Goal: Task Accomplishment & Management: Use online tool/utility

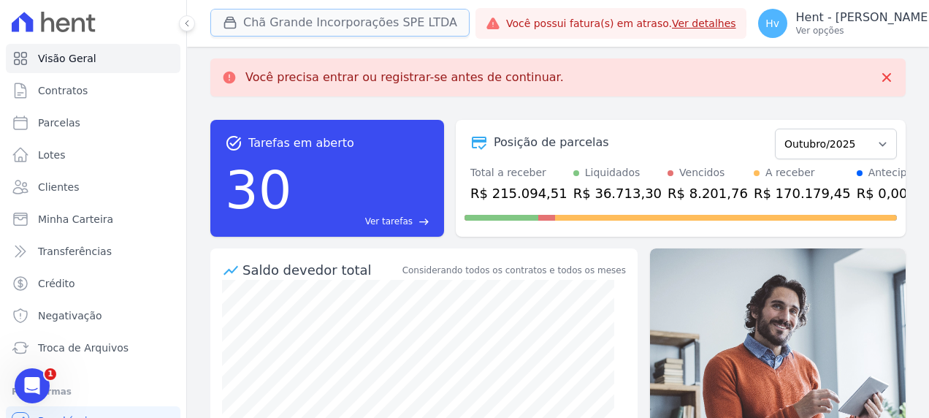
click at [280, 18] on button "Chã Grande Incorporações SPE LTDA" at bounding box center [339, 23] width 259 height 28
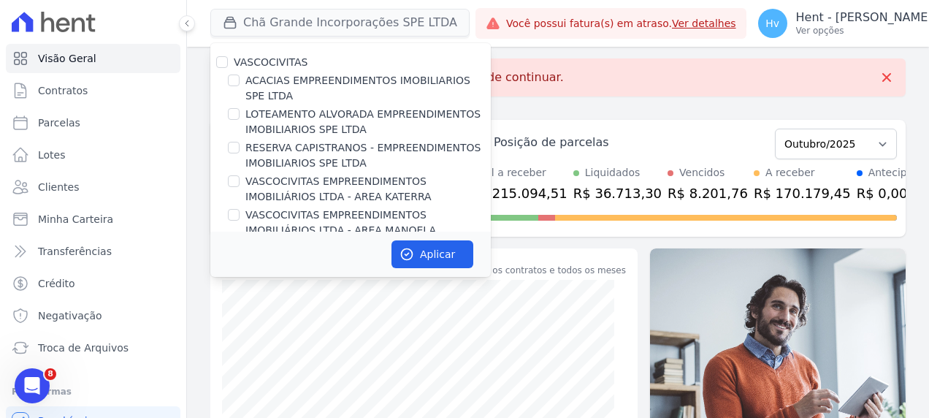
scroll to position [6497, 0]
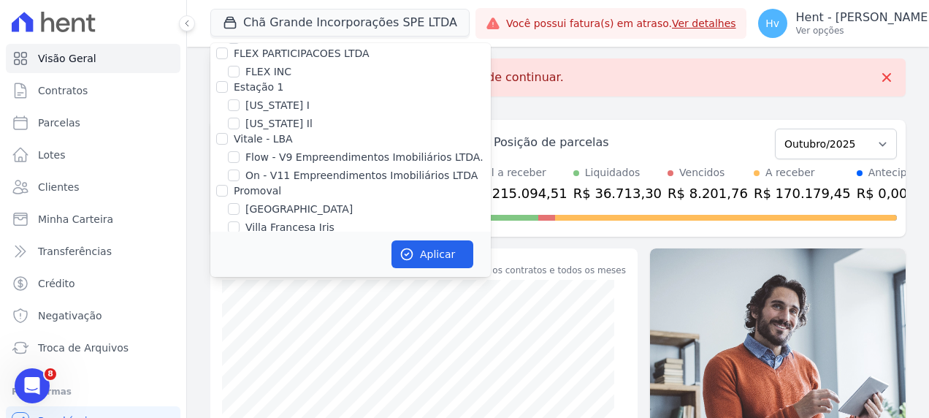
checkbox input "true"
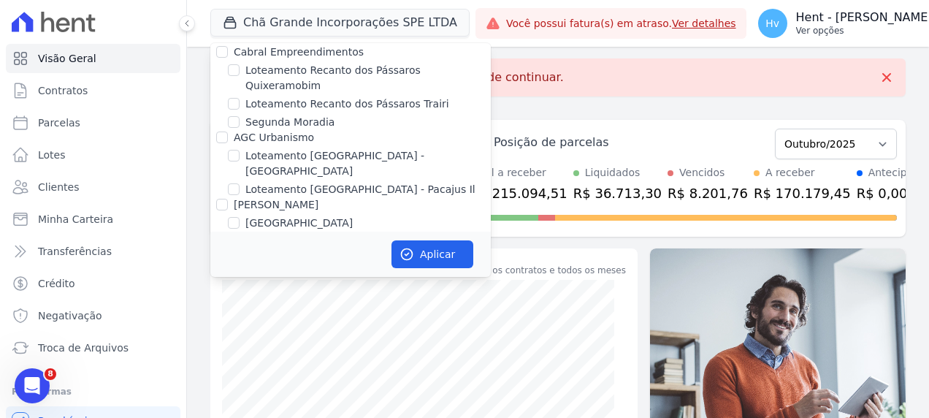
scroll to position [4141, 0]
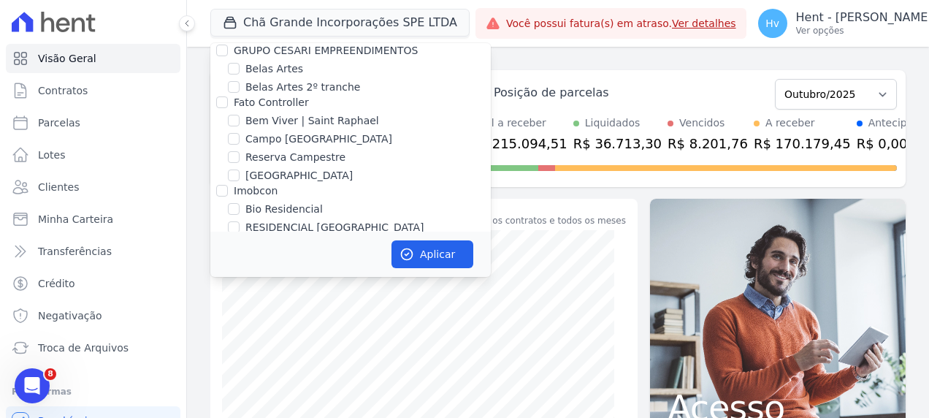
click at [334, 360] on label "Chã Grande Incorporações SPE LTDA" at bounding box center [338, 367] width 187 height 15
click at [239, 361] on input "Chã Grande Incorporações SPE LTDA" at bounding box center [234, 367] width 12 height 12
checkbox input "false"
click at [434, 257] on button "Aplicar" at bounding box center [432, 254] width 82 height 28
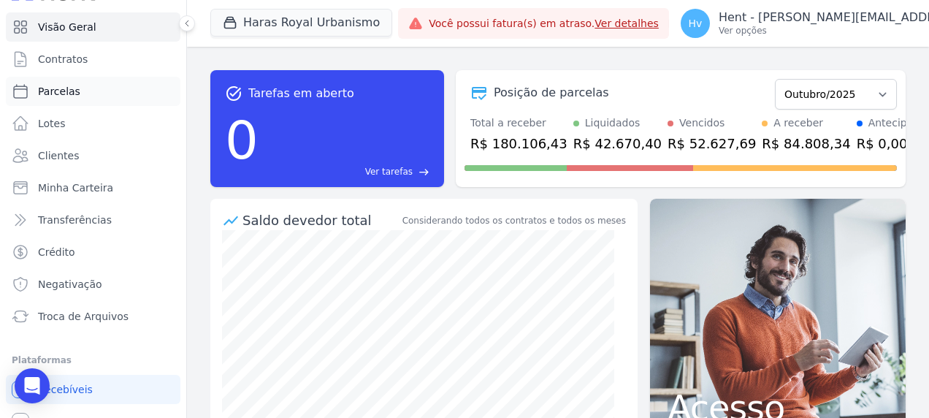
scroll to position [9, 0]
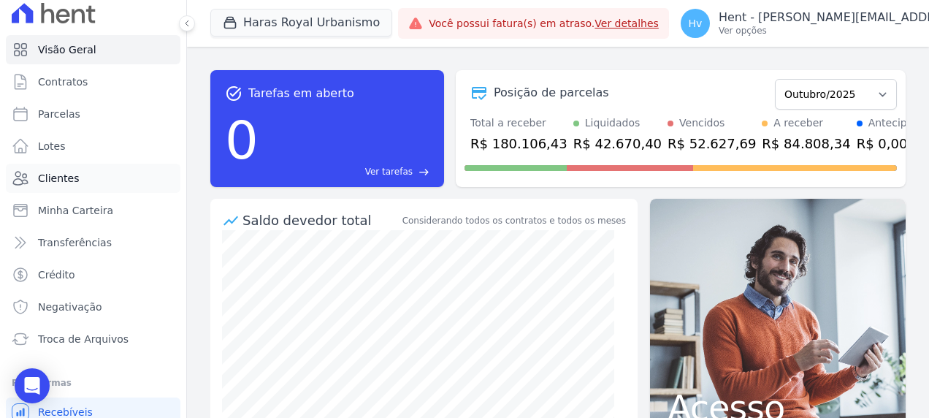
click at [64, 178] on span "Clientes" at bounding box center [58, 178] width 41 height 15
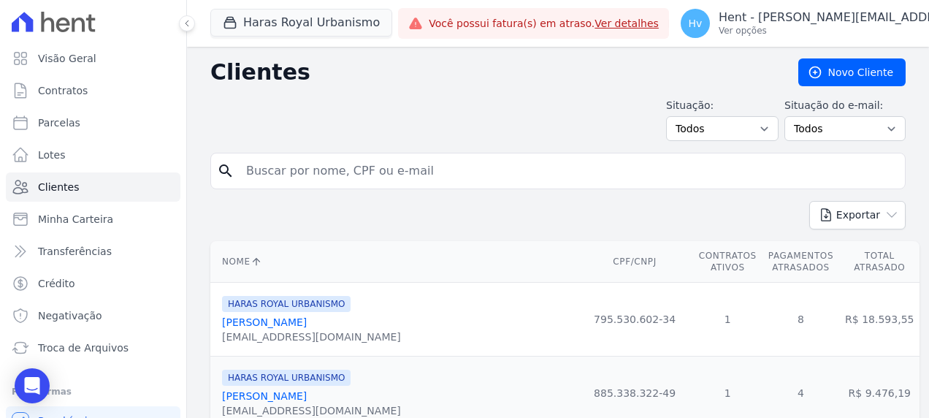
click at [348, 172] on input "search" at bounding box center [567, 170] width 661 height 29
type input "[PERSON_NAME]"
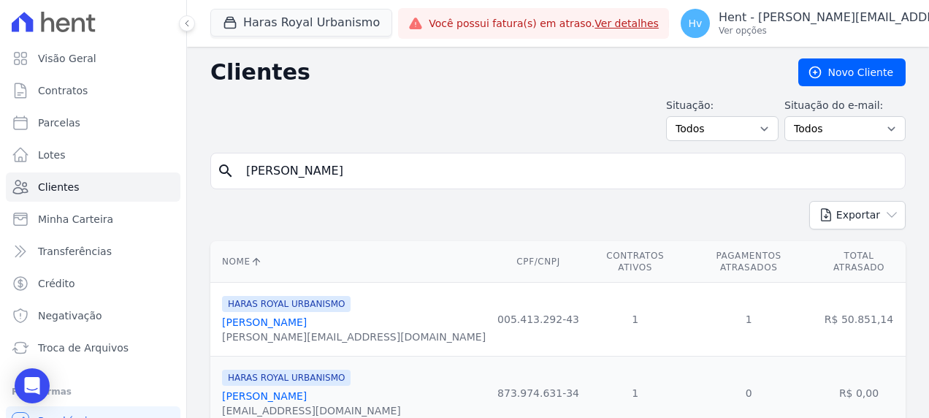
click at [281, 316] on link "[PERSON_NAME]" at bounding box center [264, 322] width 85 height 12
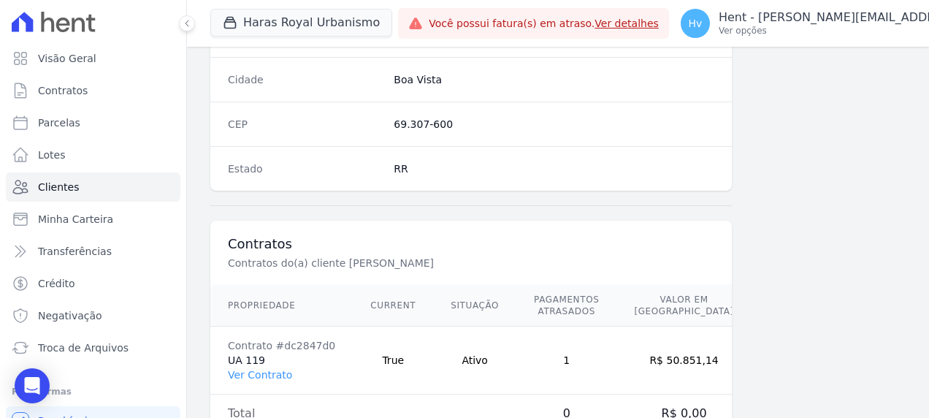
scroll to position [953, 0]
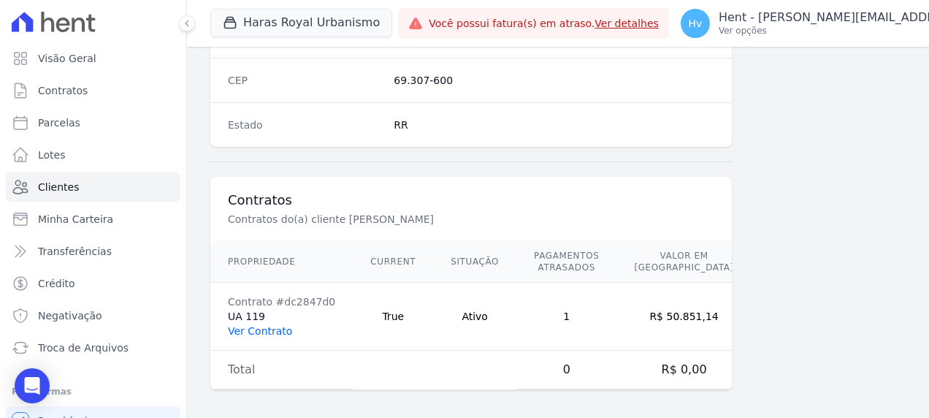
click at [270, 325] on link "Ver Contrato" at bounding box center [260, 331] width 64 height 12
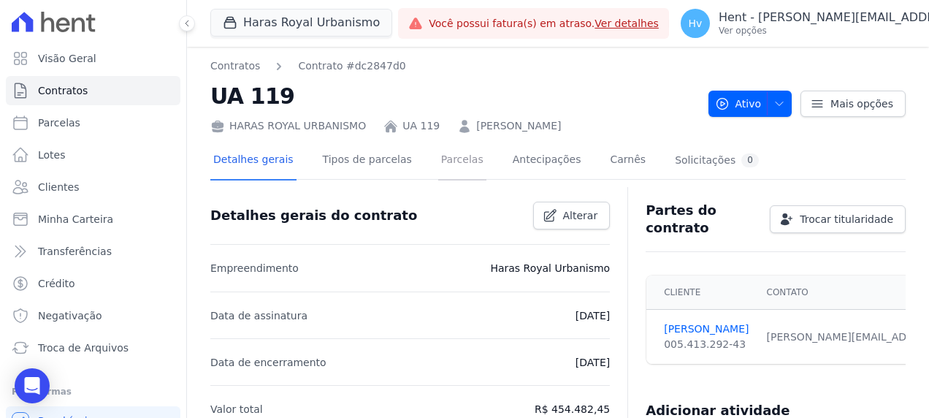
click at [438, 161] on link "Parcelas" at bounding box center [462, 161] width 48 height 39
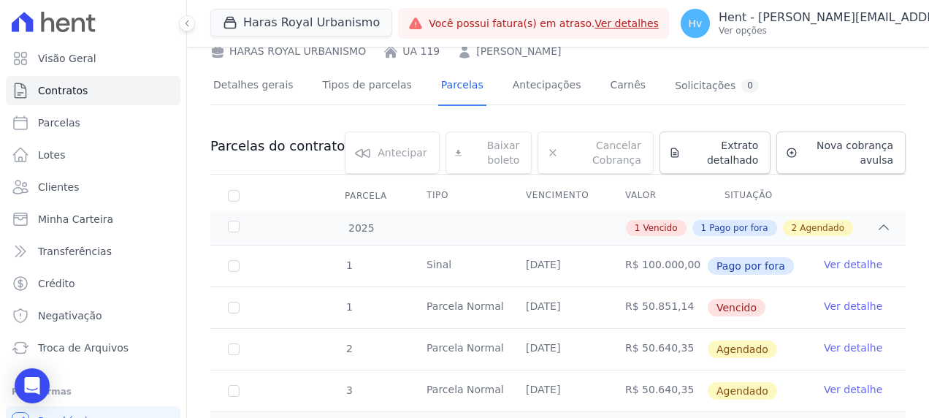
scroll to position [144, 0]
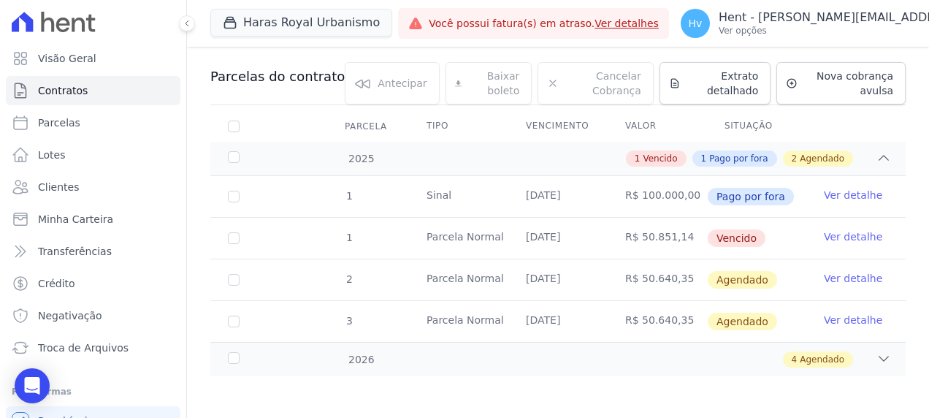
click at [828, 242] on td "Ver detalhe" at bounding box center [855, 238] width 99 height 41
click at [840, 232] on link "Ver detalhe" at bounding box center [852, 236] width 58 height 15
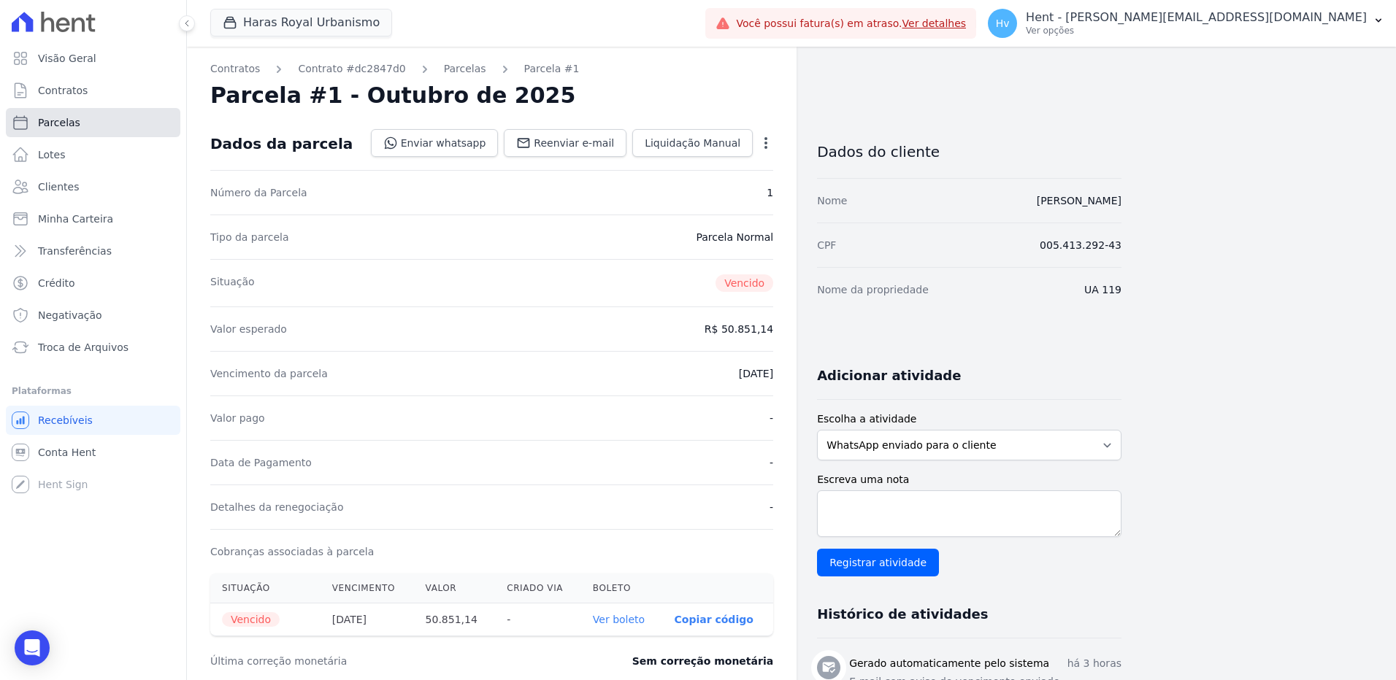
click at [66, 126] on span "Parcelas" at bounding box center [59, 122] width 42 height 15
select select
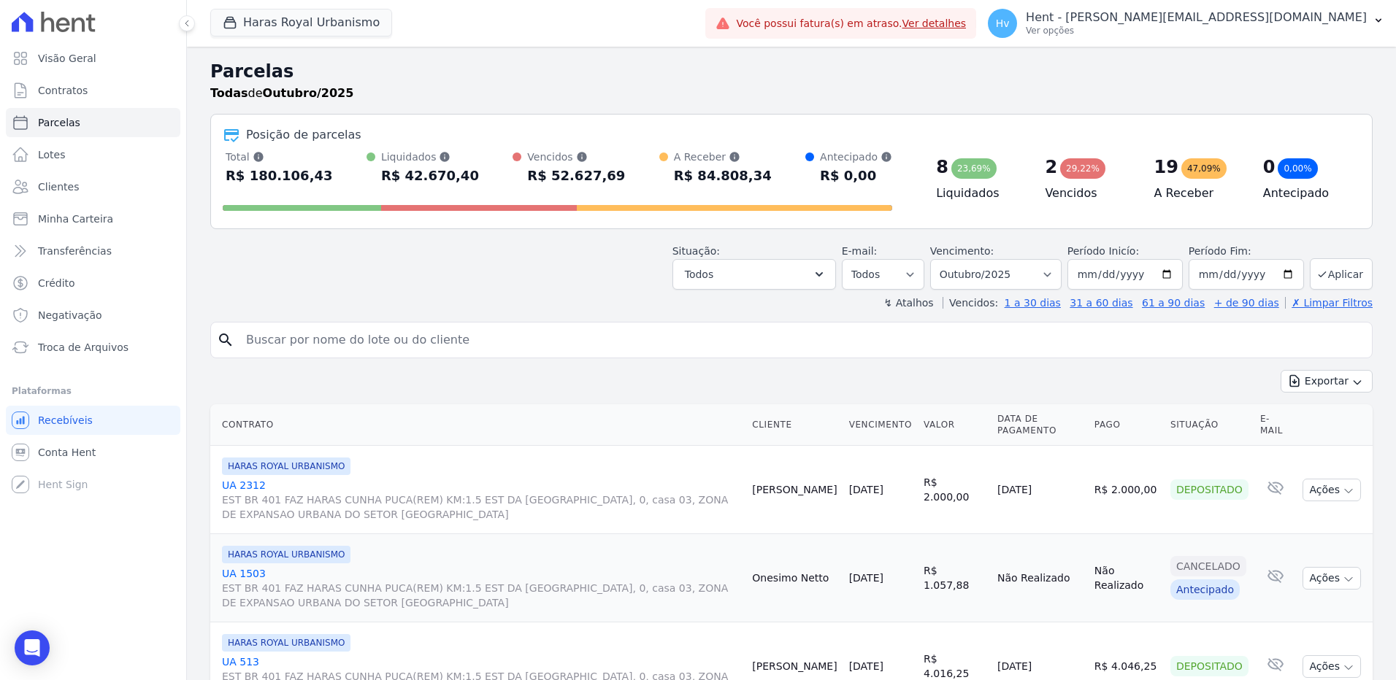
click at [382, 338] on input "search" at bounding box center [801, 340] width 1129 height 29
type input "ua 119"
select select
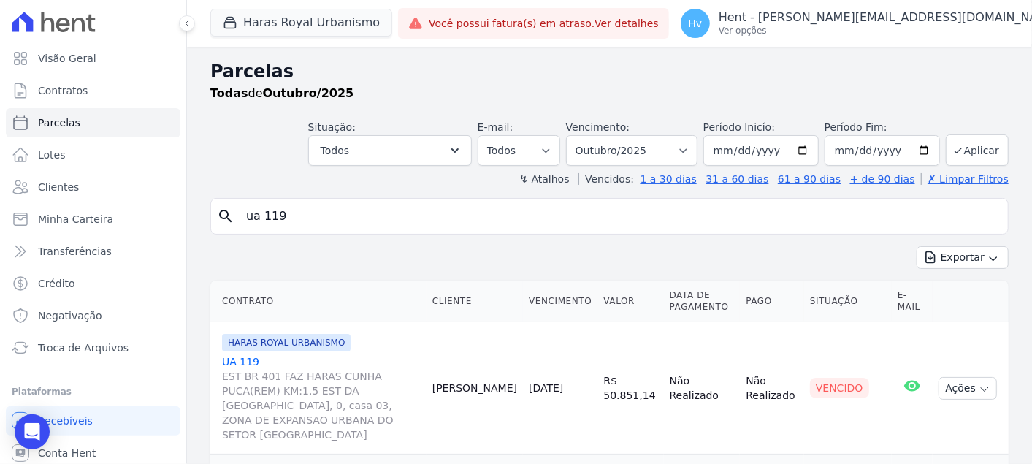
drag, startPoint x: 845, startPoint y: 0, endPoint x: 472, endPoint y: 56, distance: 377.3
click at [475, 56] on div "Parcelas Todas de Outubro/2025 Situação: Agendado Em Aberto Pago Processando Ca…" at bounding box center [609, 339] width 845 height 584
click at [329, 25] on button "Haras Royal Urbanismo" at bounding box center [301, 23] width 182 height 28
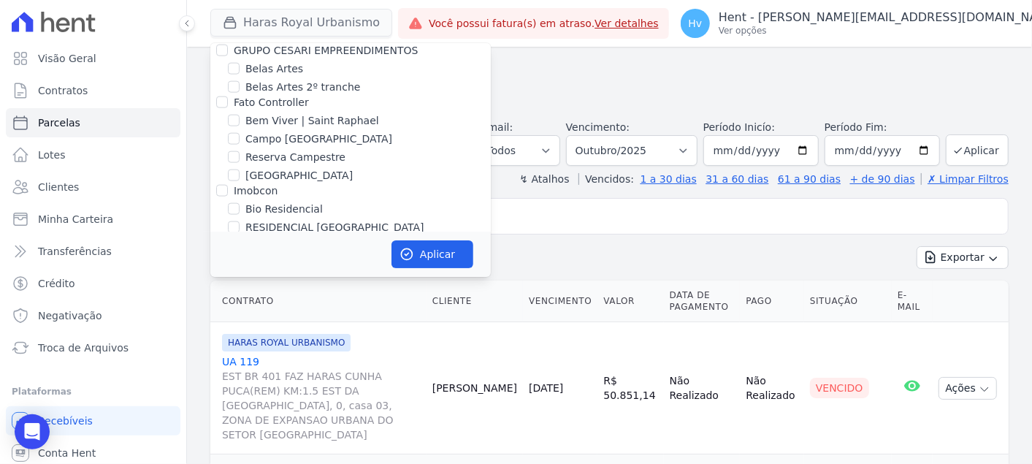
scroll to position [7994, 0]
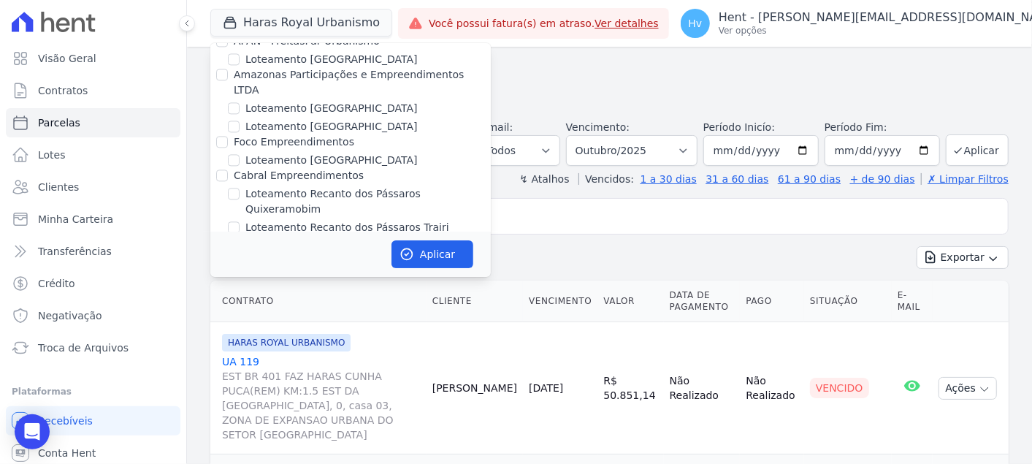
checkbox input "true"
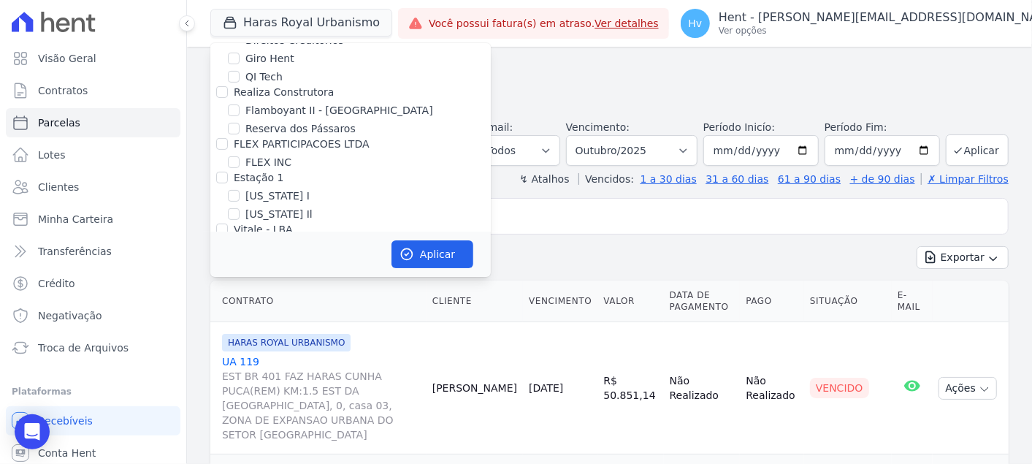
scroll to position [6494, 0]
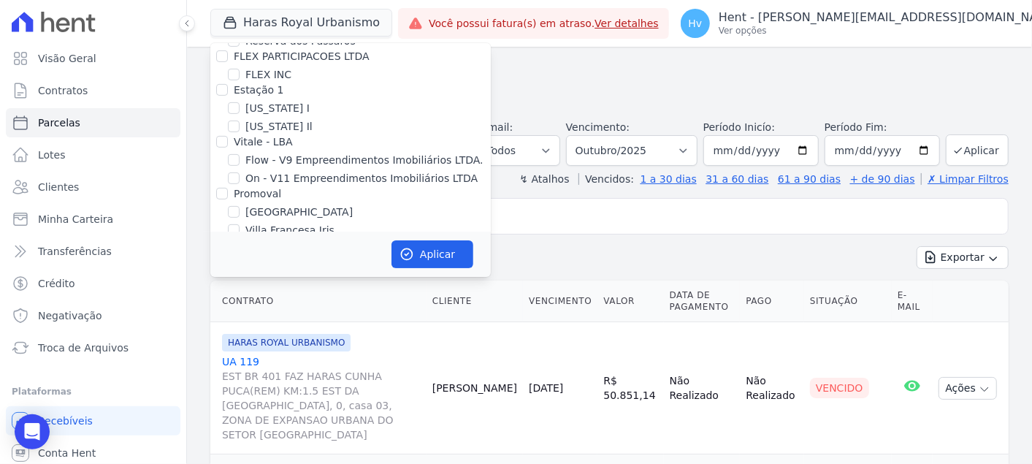
checkbox input "false"
click at [421, 241] on button "Aplicar" at bounding box center [432, 254] width 82 height 28
select select
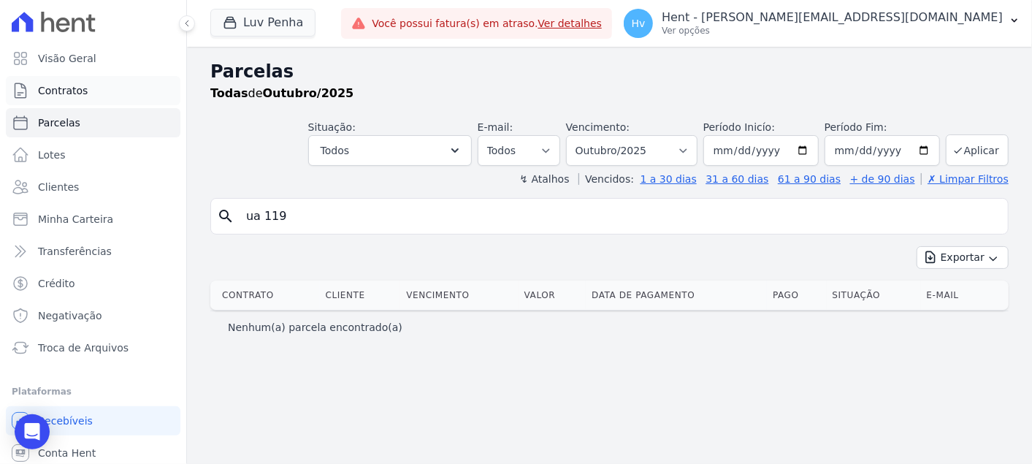
click at [66, 98] on link "Contratos" at bounding box center [93, 90] width 174 height 29
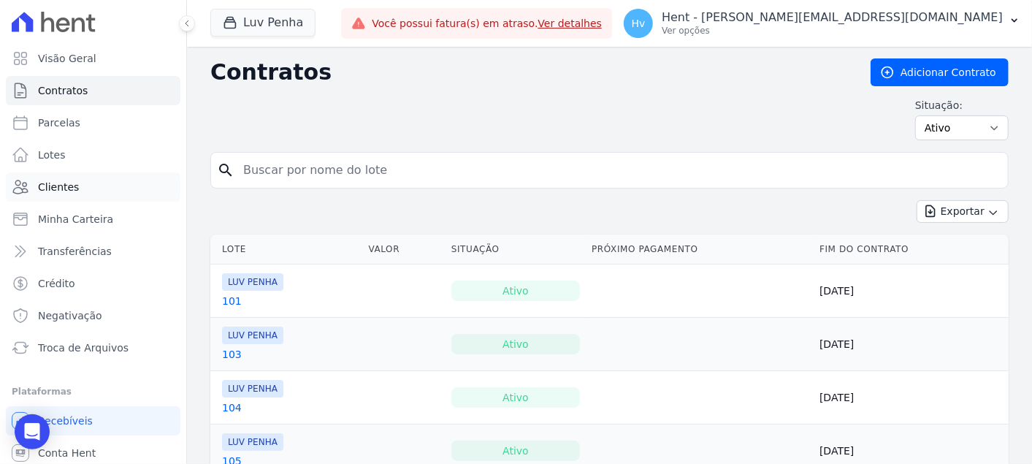
click at [72, 185] on span "Clientes" at bounding box center [58, 187] width 41 height 15
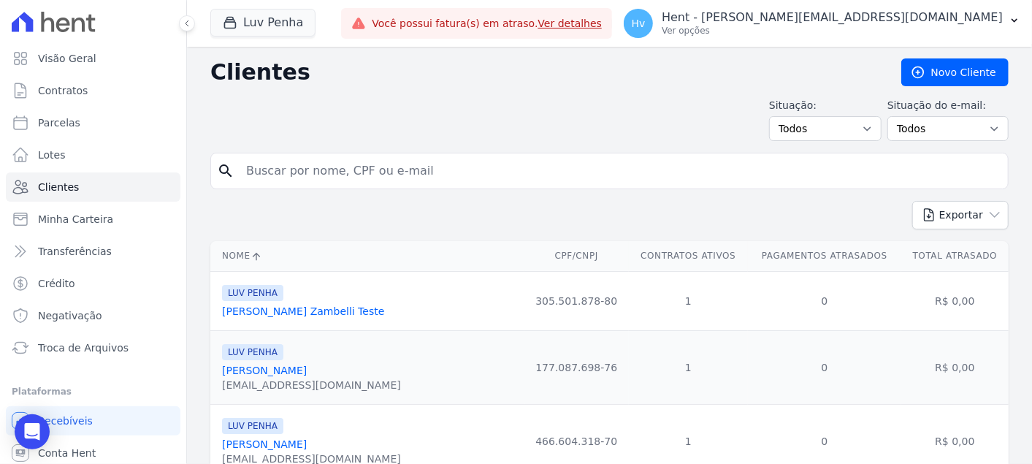
drag, startPoint x: 446, startPoint y: 158, endPoint x: 484, endPoint y: 159, distance: 38.0
click at [446, 158] on input "search" at bounding box center [619, 170] width 764 height 29
paste input "[PERSON_NAME]"
type input "[PERSON_NAME]"
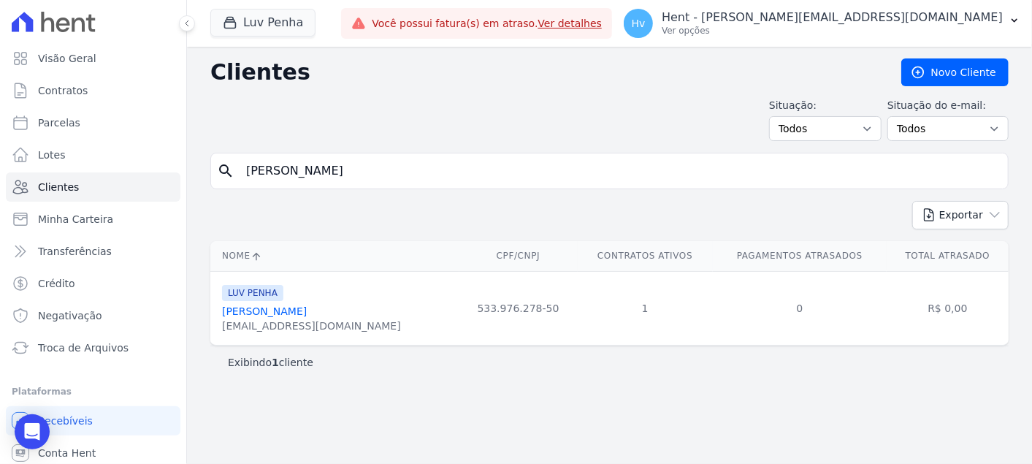
click at [246, 312] on link "[PERSON_NAME]" at bounding box center [264, 311] width 85 height 12
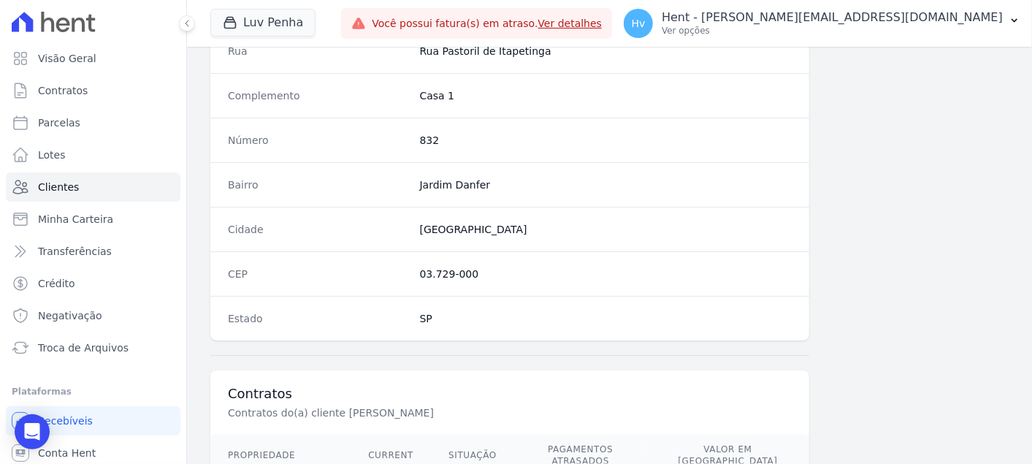
scroll to position [892, 0]
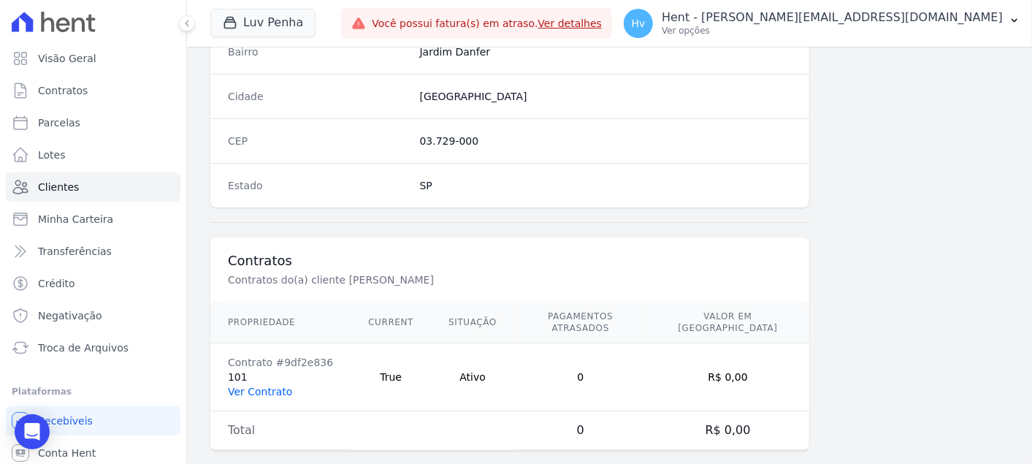
click at [277, 385] on link "Ver Contrato" at bounding box center [260, 391] width 64 height 12
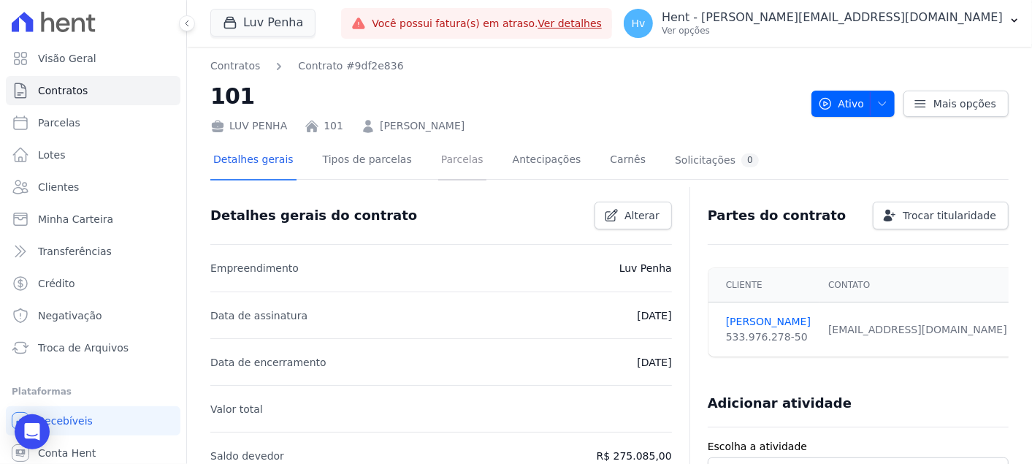
click at [439, 160] on link "Parcelas" at bounding box center [462, 161] width 48 height 39
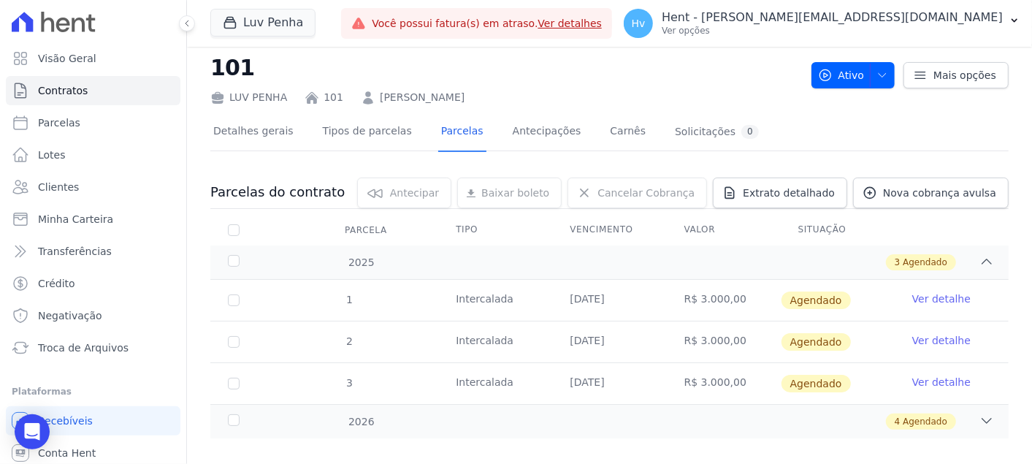
scroll to position [44, 0]
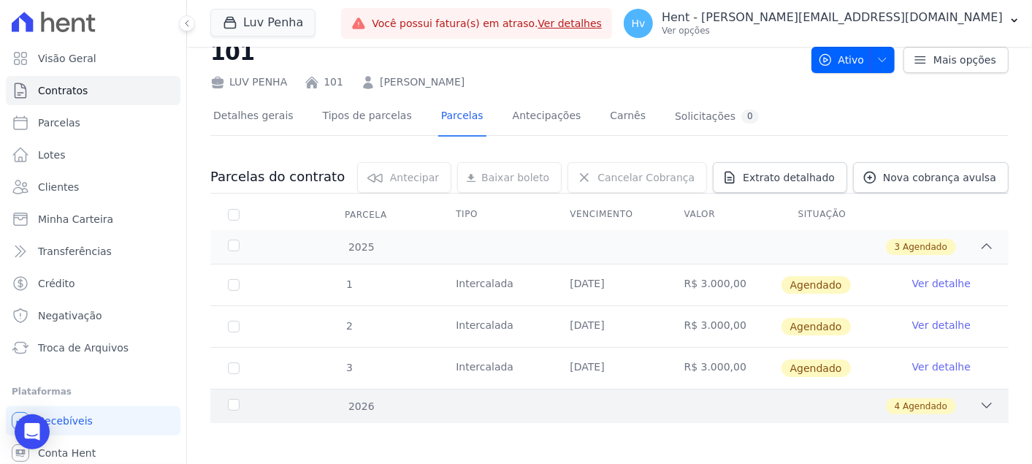
click at [928, 402] on icon at bounding box center [986, 405] width 15 height 15
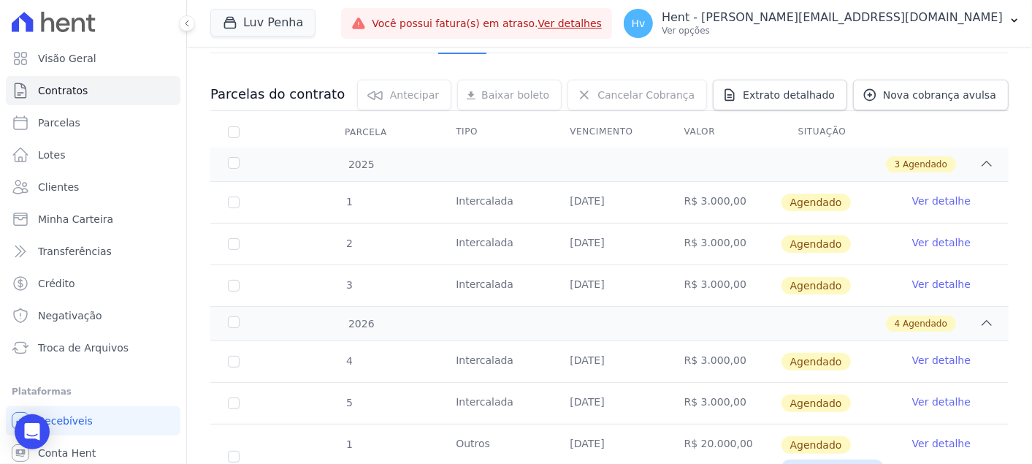
scroll to position [0, 0]
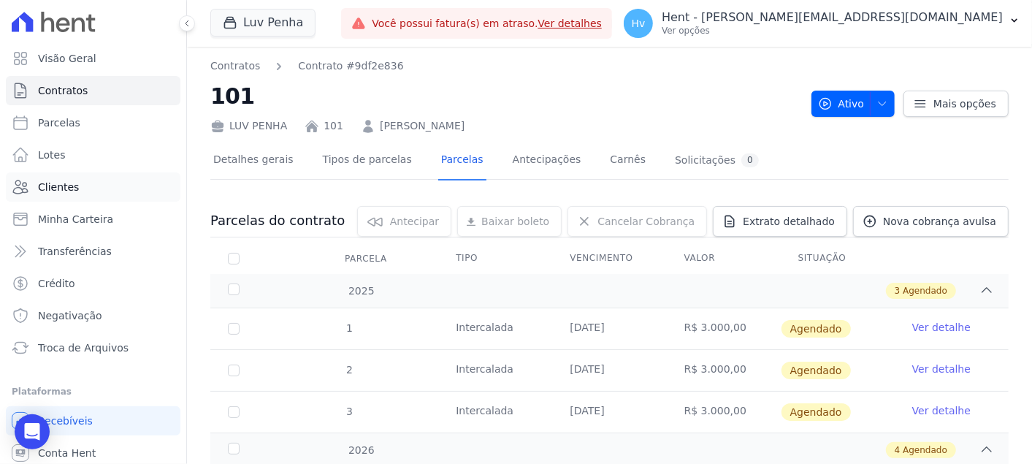
click at [73, 188] on span "Clientes" at bounding box center [58, 187] width 41 height 15
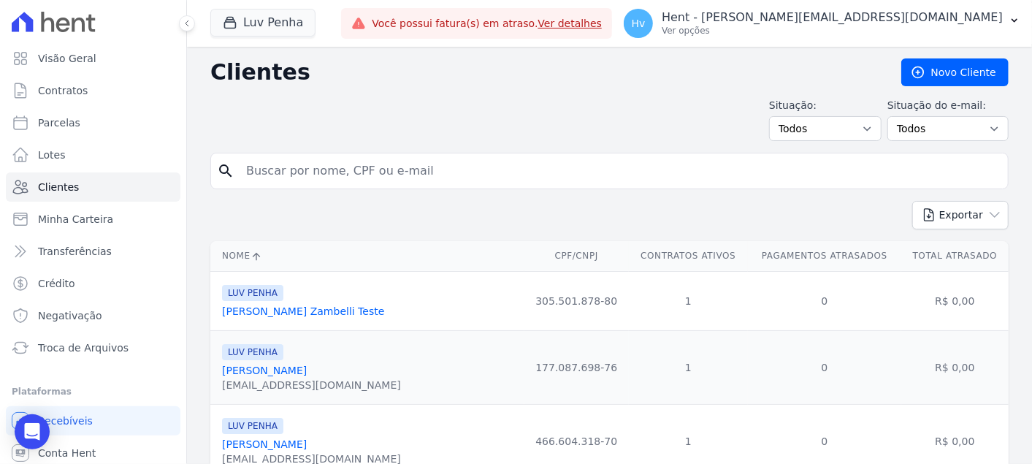
drag, startPoint x: 472, startPoint y: 172, endPoint x: 257, endPoint y: 148, distance: 216.0
click at [310, 156] on input "search" at bounding box center [619, 170] width 764 height 29
paste input "[PERSON_NAME] CASA SANTA"
type input "[PERSON_NAME] CASA SANTA"
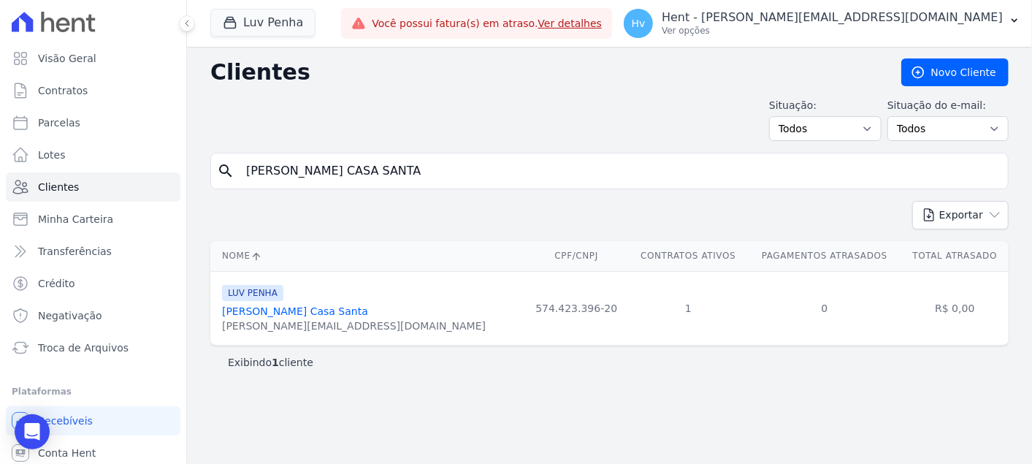
click at [299, 308] on link "[PERSON_NAME] Casa Santa" at bounding box center [295, 311] width 146 height 12
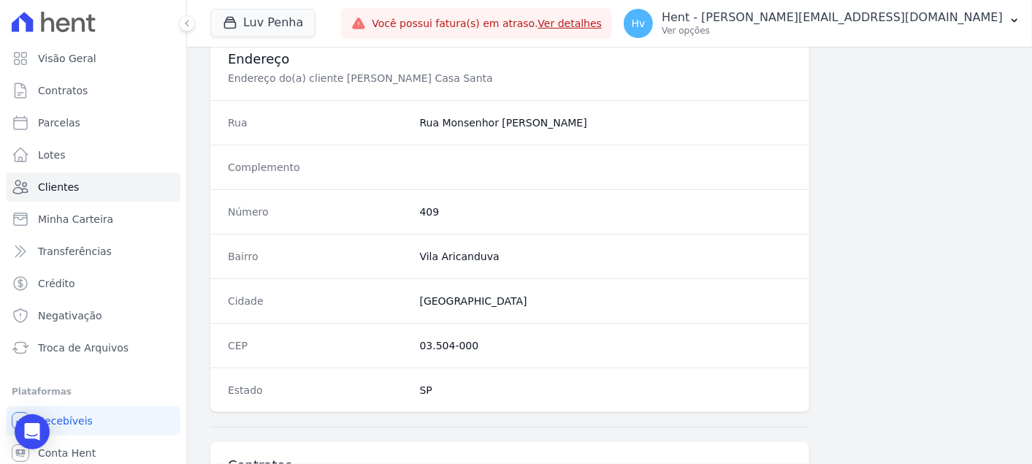
scroll to position [892, 0]
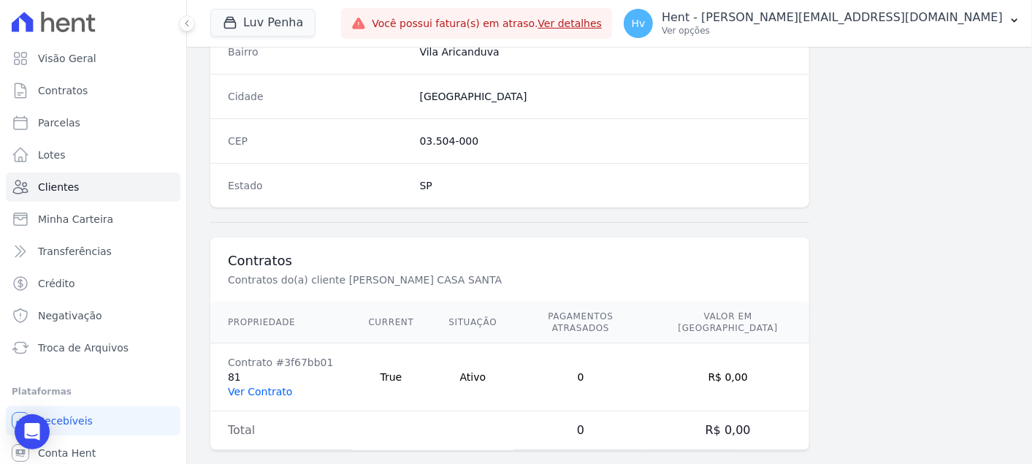
click at [279, 385] on link "Ver Contrato" at bounding box center [260, 391] width 64 height 12
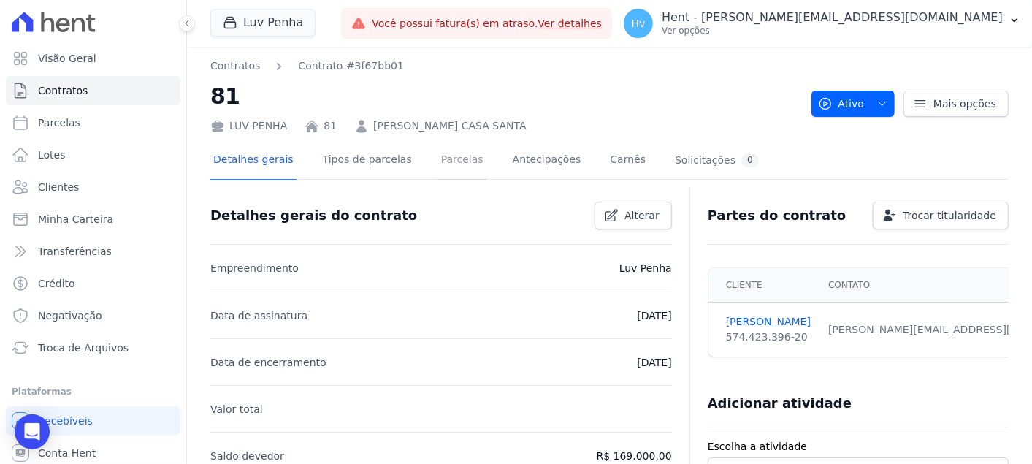
click at [446, 161] on link "Parcelas" at bounding box center [462, 161] width 48 height 39
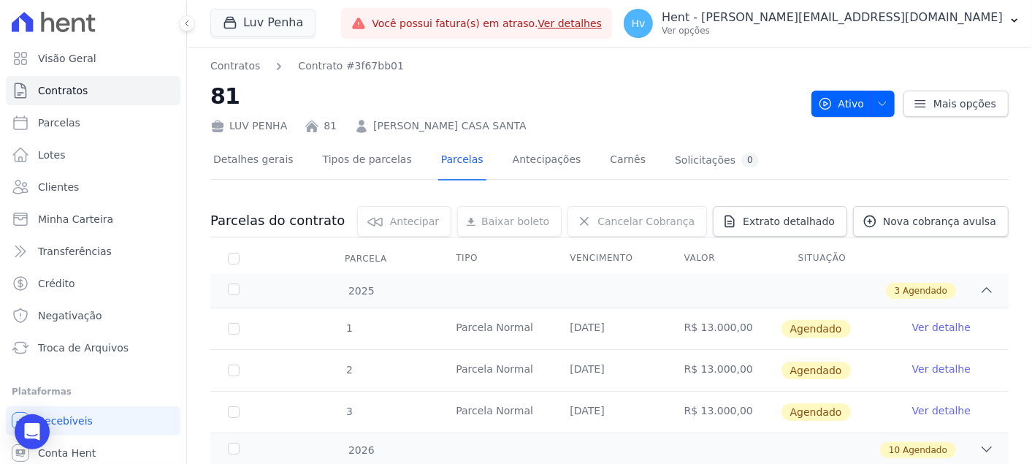
scroll to position [44, 0]
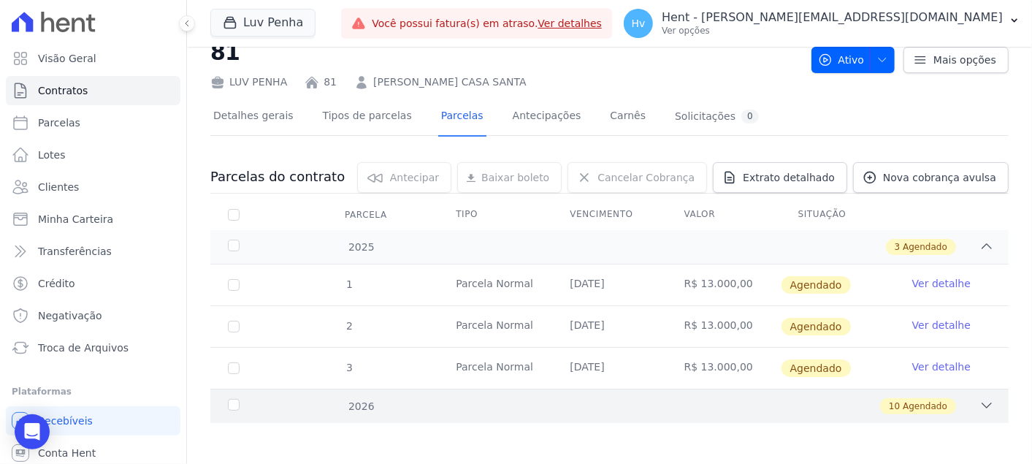
click at [928, 407] on div "10 Agendado" at bounding box center [648, 406] width 691 height 16
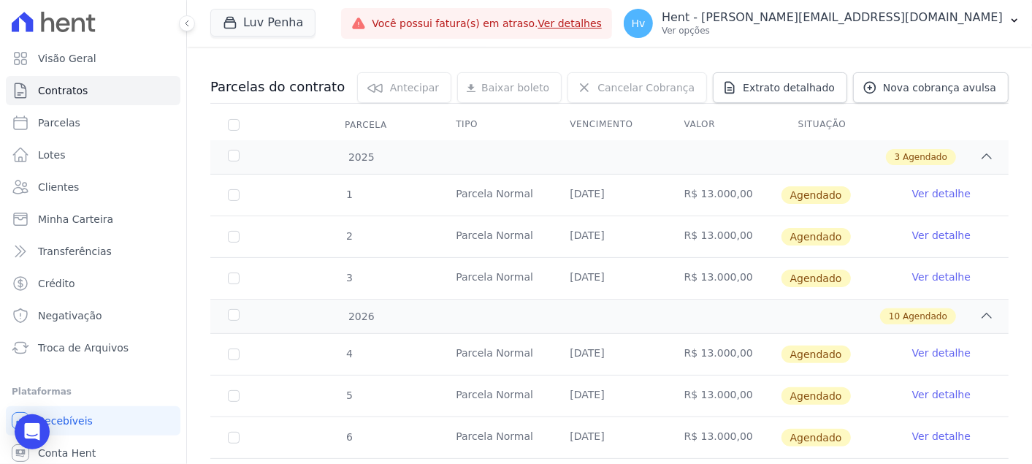
scroll to position [133, 0]
drag, startPoint x: 285, startPoint y: 26, endPoint x: 292, endPoint y: 29, distance: 7.5
click at [285, 26] on button "Luv Penha" at bounding box center [262, 23] width 105 height 28
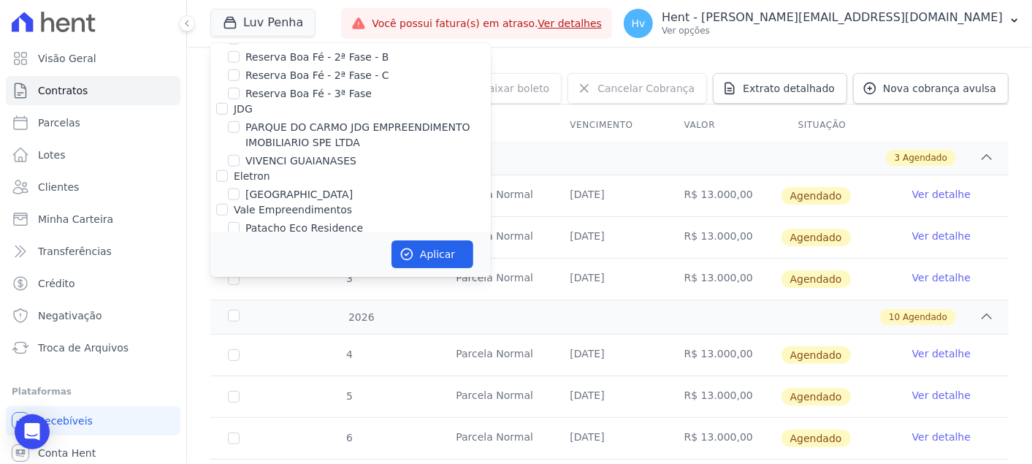
scroll to position [9967, 0]
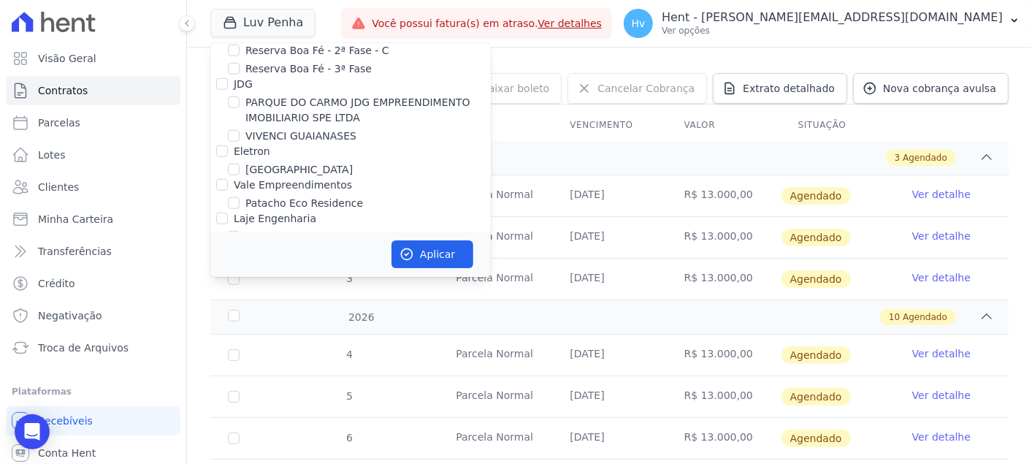
checkbox input "true"
click at [454, 255] on button "Aplicar" at bounding box center [432, 254] width 82 height 28
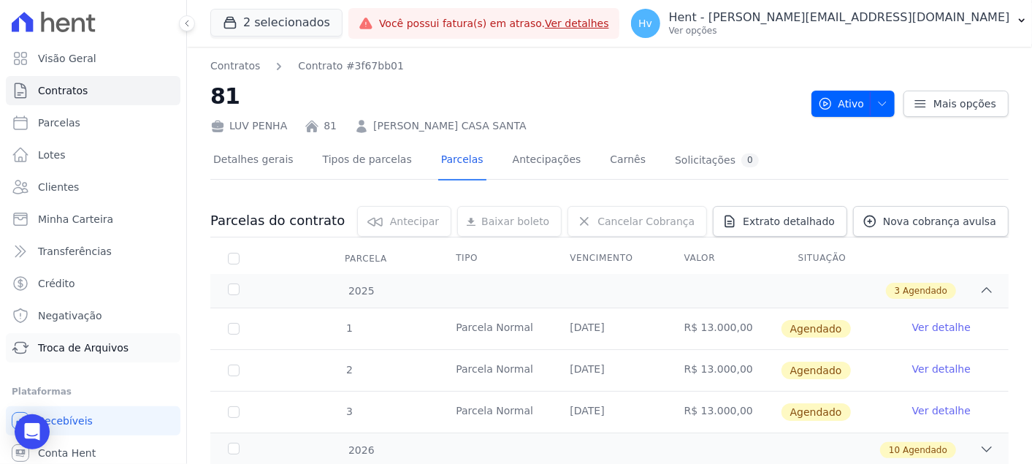
scroll to position [35, 0]
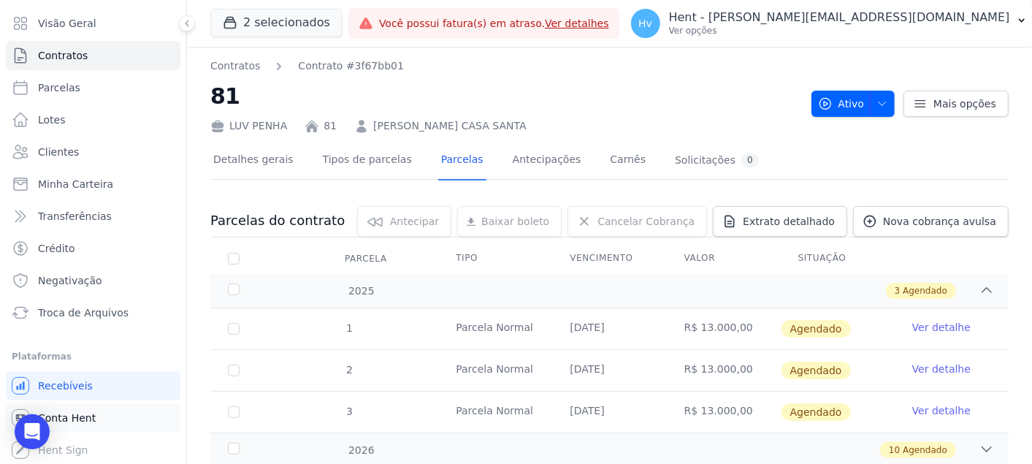
click at [85, 417] on span "Conta Hent" at bounding box center [67, 417] width 58 height 15
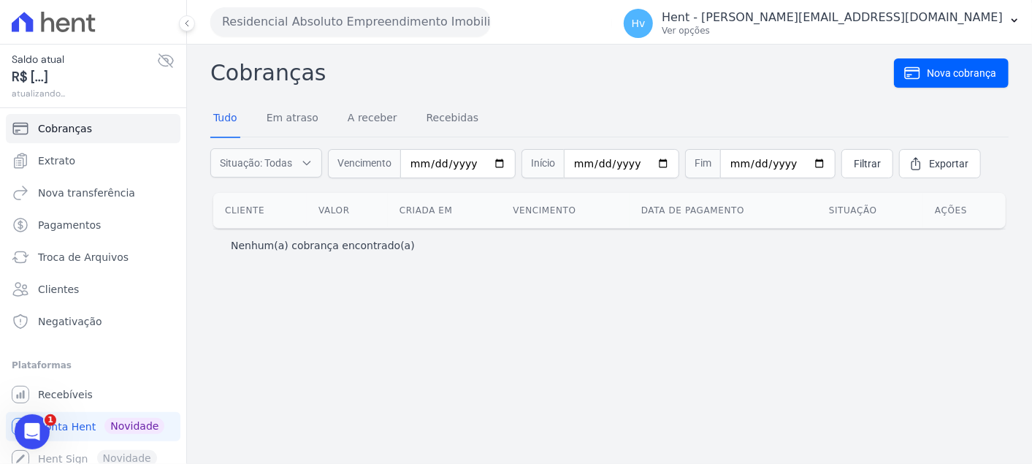
drag, startPoint x: 645, startPoint y: 395, endPoint x: 637, endPoint y: 380, distance: 16.7
click at [645, 394] on div "Cobranças Nova cobrança Tudo Em atraso A receber Recebidas Situação: Todas Em a…" at bounding box center [609, 254] width 845 height 419
click at [55, 163] on span "Extrato" at bounding box center [56, 160] width 37 height 15
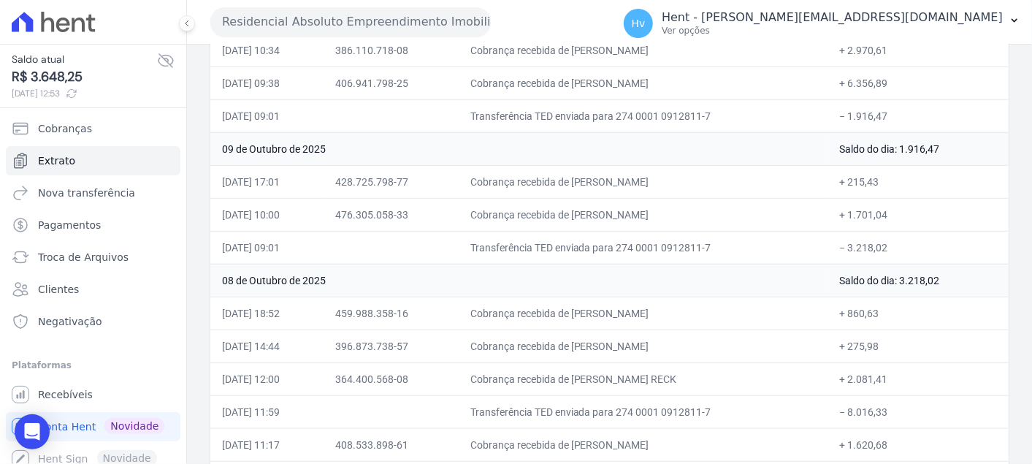
scroll to position [1183, 0]
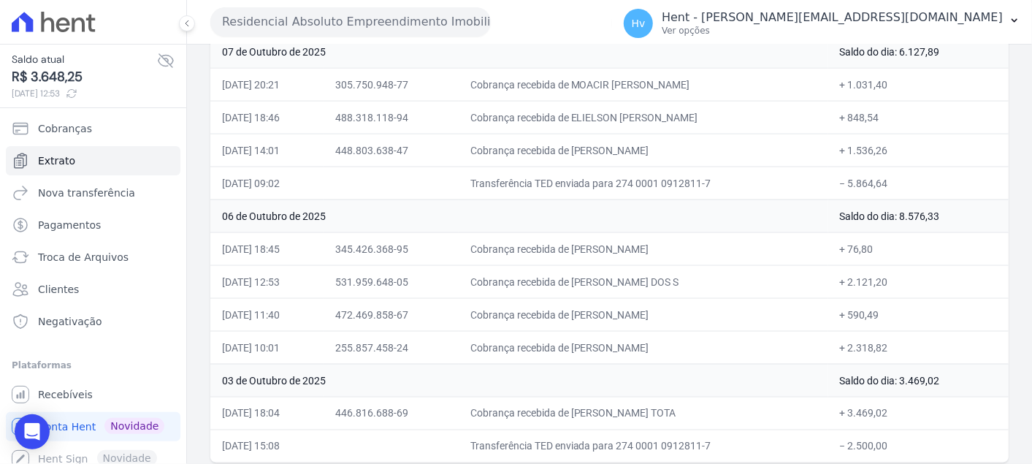
drag, startPoint x: 220, startPoint y: 215, endPoint x: 974, endPoint y: 453, distance: 790.8
copy table
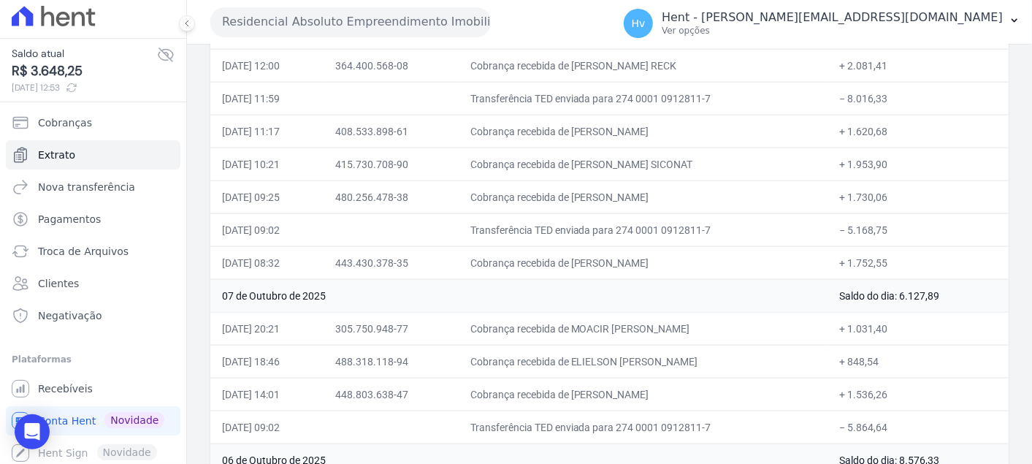
scroll to position [8, 0]
click at [77, 385] on span "Recebíveis" at bounding box center [65, 386] width 55 height 15
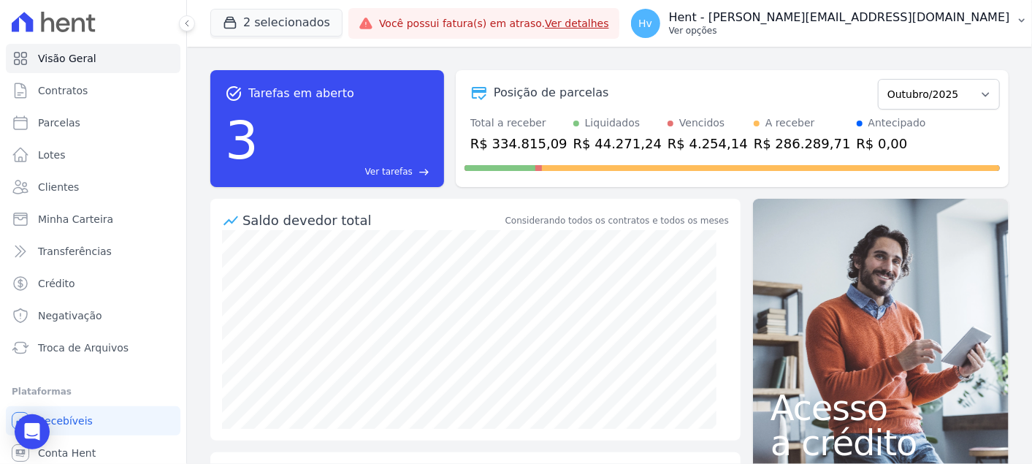
click at [909, 25] on p "Ver opções" at bounding box center [839, 31] width 341 height 12
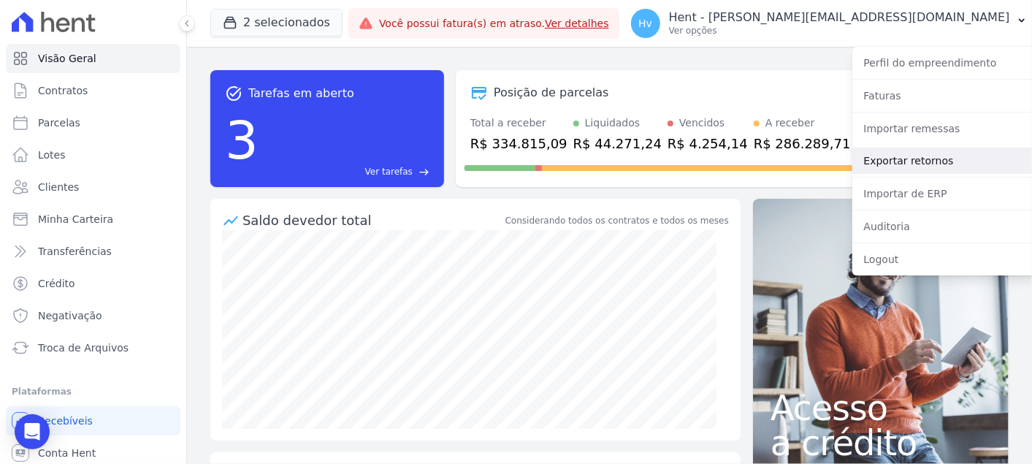
click at [922, 160] on link "Exportar retornos" at bounding box center [945, 160] width 187 height 26
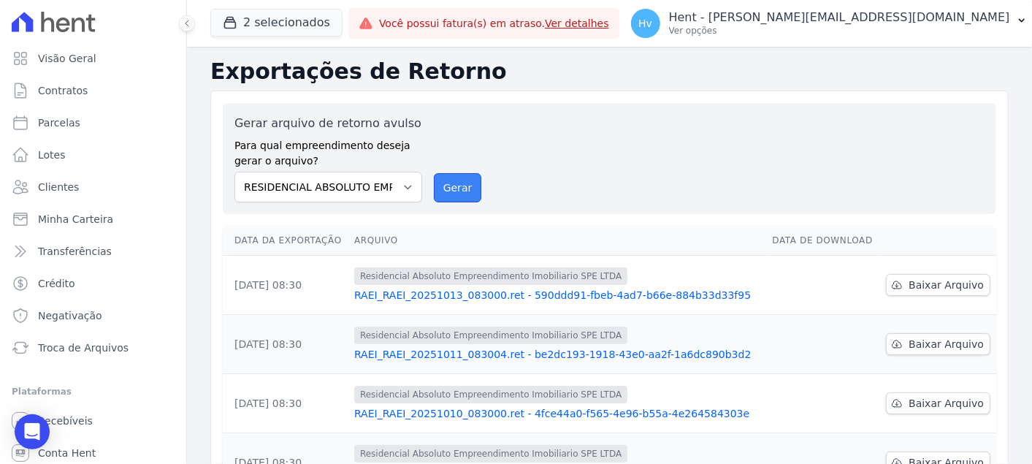
click at [454, 185] on button "Gerar" at bounding box center [458, 187] width 48 height 29
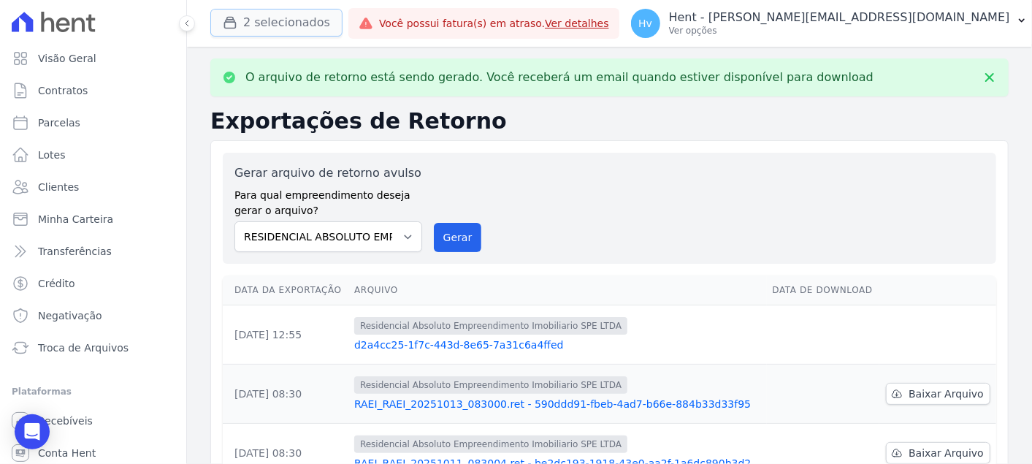
click at [305, 20] on button "2 selecionados" at bounding box center [276, 23] width 132 height 28
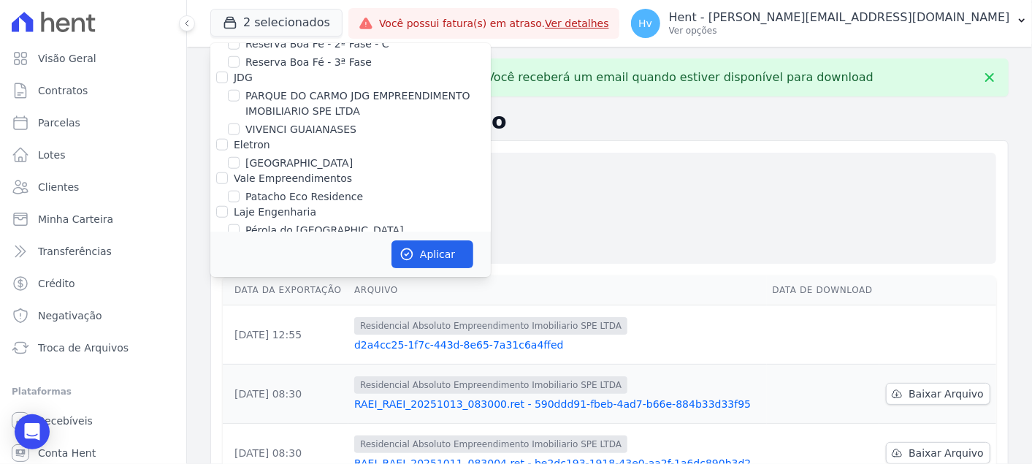
scroll to position [8101, 0]
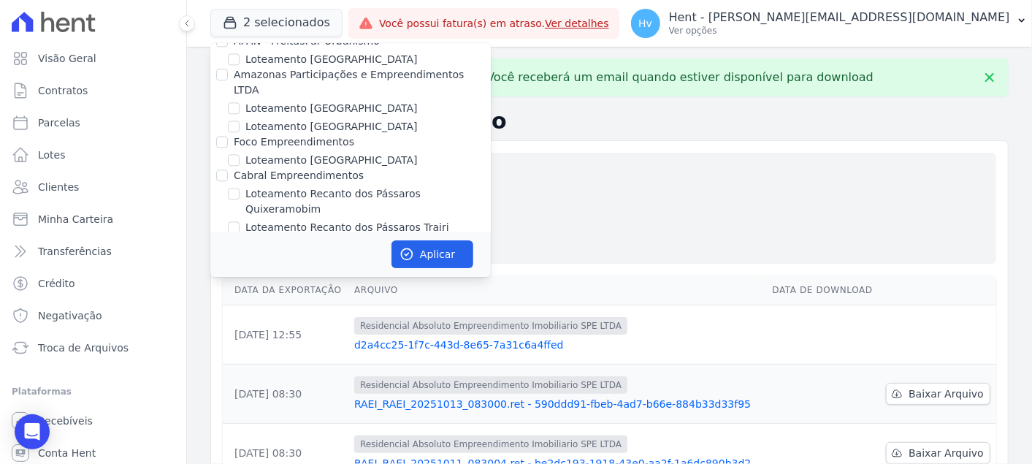
checkbox input "false"
click at [423, 247] on button "Aplicar" at bounding box center [432, 254] width 82 height 28
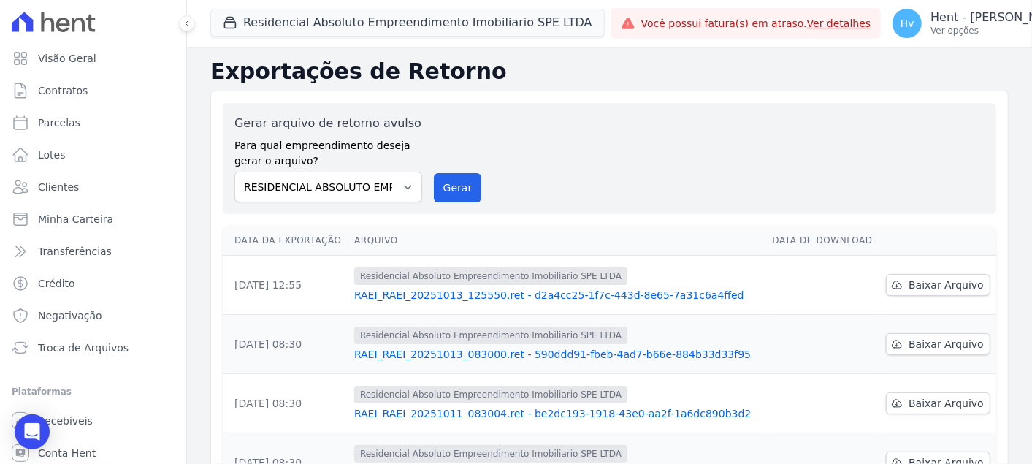
click at [683, 136] on div "Gerar arquivo de retorno avulso Para qual empreendimento deseja gerar o arquivo…" at bounding box center [609, 159] width 750 height 88
click at [917, 290] on span "Baixar Arquivo" at bounding box center [945, 284] width 75 height 15
click at [920, 342] on span "Baixar Arquivo" at bounding box center [945, 344] width 75 height 15
click at [601, 169] on div "Gerar arquivo de retorno avulso Para qual empreendimento deseja gerar o arquivo…" at bounding box center [609, 159] width 750 height 88
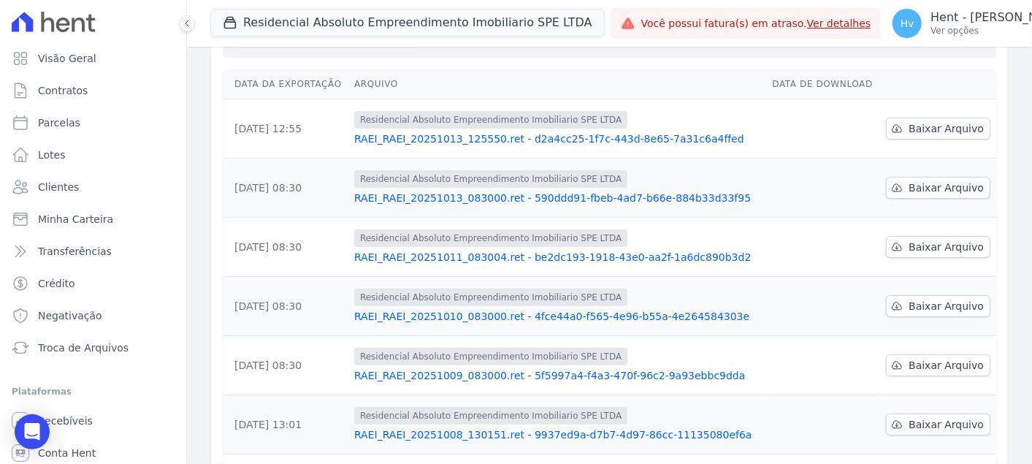
scroll to position [162, 0]
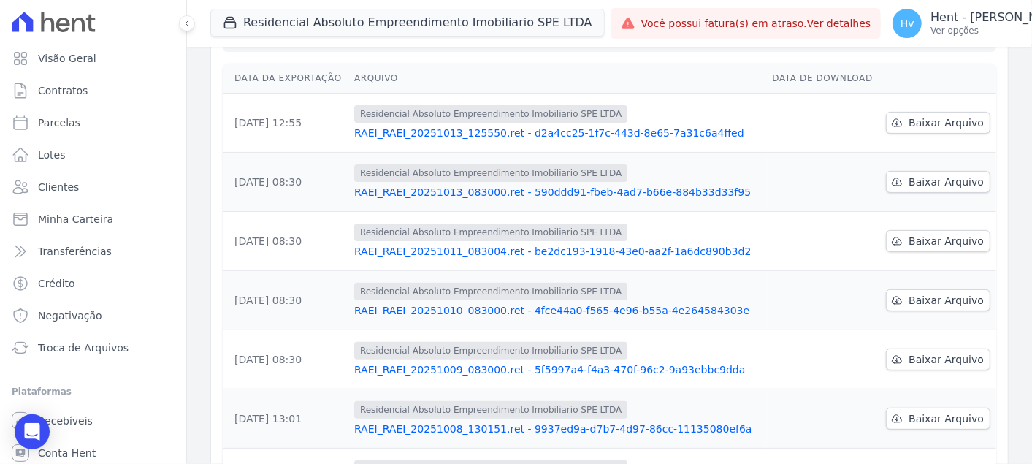
drag, startPoint x: 237, startPoint y: 244, endPoint x: 250, endPoint y: 244, distance: 13.1
click at [250, 244] on td "[DATE] 08:30" at bounding box center [286, 241] width 126 height 59
click at [926, 239] on span "Baixar Arquivo" at bounding box center [945, 241] width 75 height 15
